Goal: Communication & Community: Participate in discussion

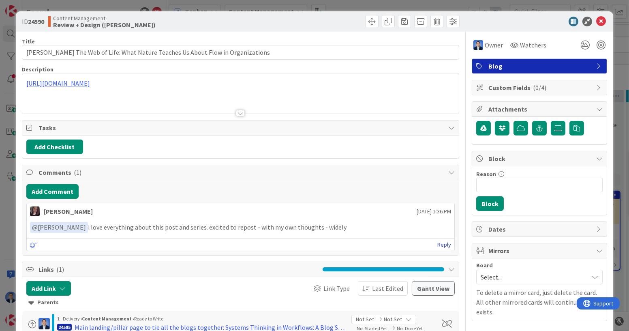
click at [437, 242] on link "Reply" at bounding box center [444, 245] width 14 height 10
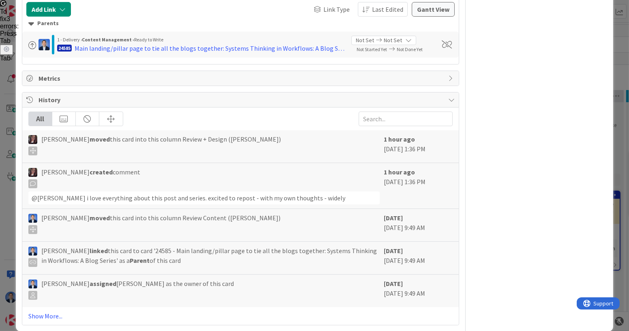
scroll to position [356, 0]
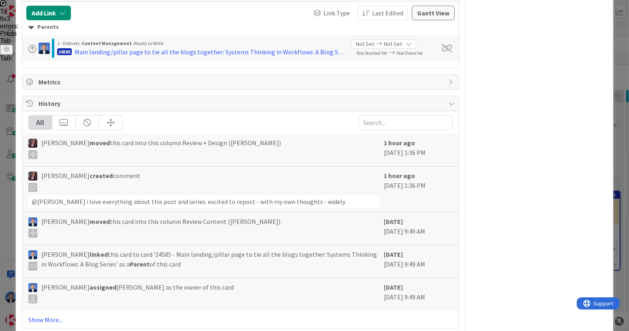
click at [364, 99] on span "History" at bounding box center [242, 104] width 406 height 10
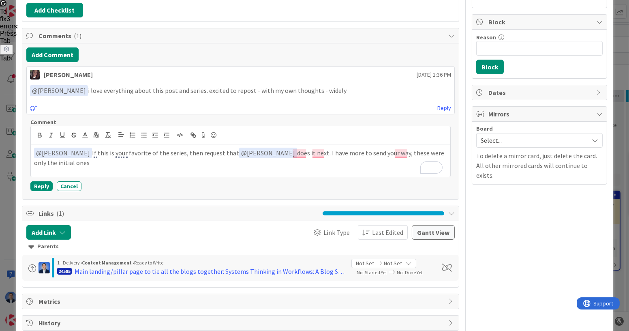
scroll to position [149, 0]
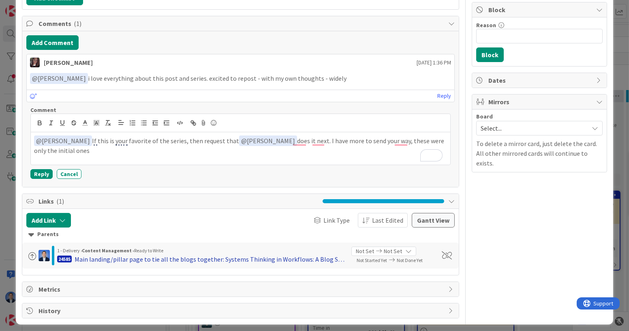
drag, startPoint x: 214, startPoint y: 255, endPoint x: 124, endPoint y: 255, distance: 89.6
drag, startPoint x: 124, startPoint y: 255, endPoint x: 347, endPoint y: 147, distance: 247.7
click at [347, 147] on p "﻿ @ [PERSON_NAME] ﻿ If this is your favorite of the series, then request that ﻿…" at bounding box center [240, 145] width 413 height 20
click at [45, 172] on button "Reply" at bounding box center [41, 174] width 22 height 10
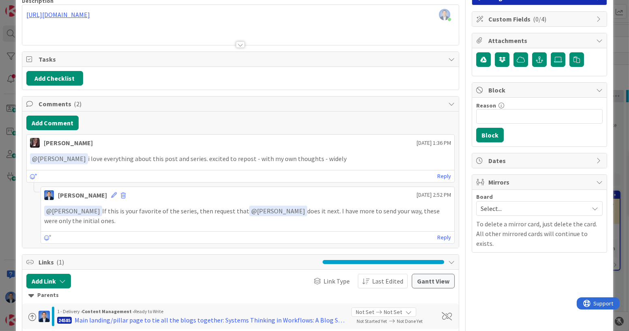
scroll to position [129, 0]
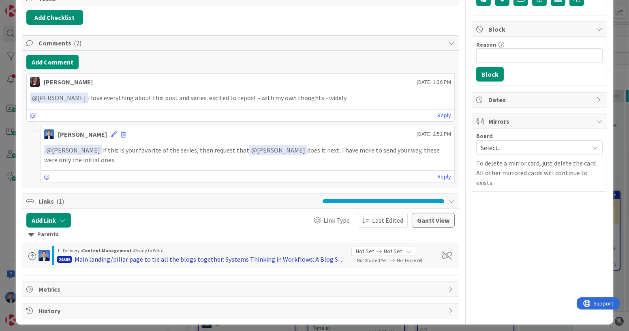
click at [241, 257] on div "Main landing/pillar page to tie all the blogs together: Systems Thinking in Wor…" at bounding box center [210, 259] width 271 height 10
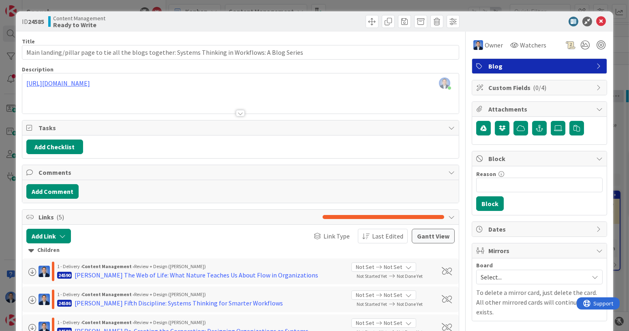
click at [220, 82] on div "[PERSON_NAME] just joined [URL][DOMAIN_NAME]" at bounding box center [240, 93] width 437 height 40
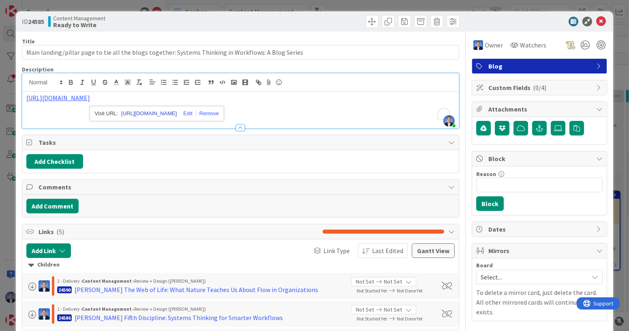
click at [171, 113] on link "[URL][DOMAIN_NAME]" at bounding box center [149, 113] width 56 height 11
